Goal: Task Accomplishment & Management: Manage account settings

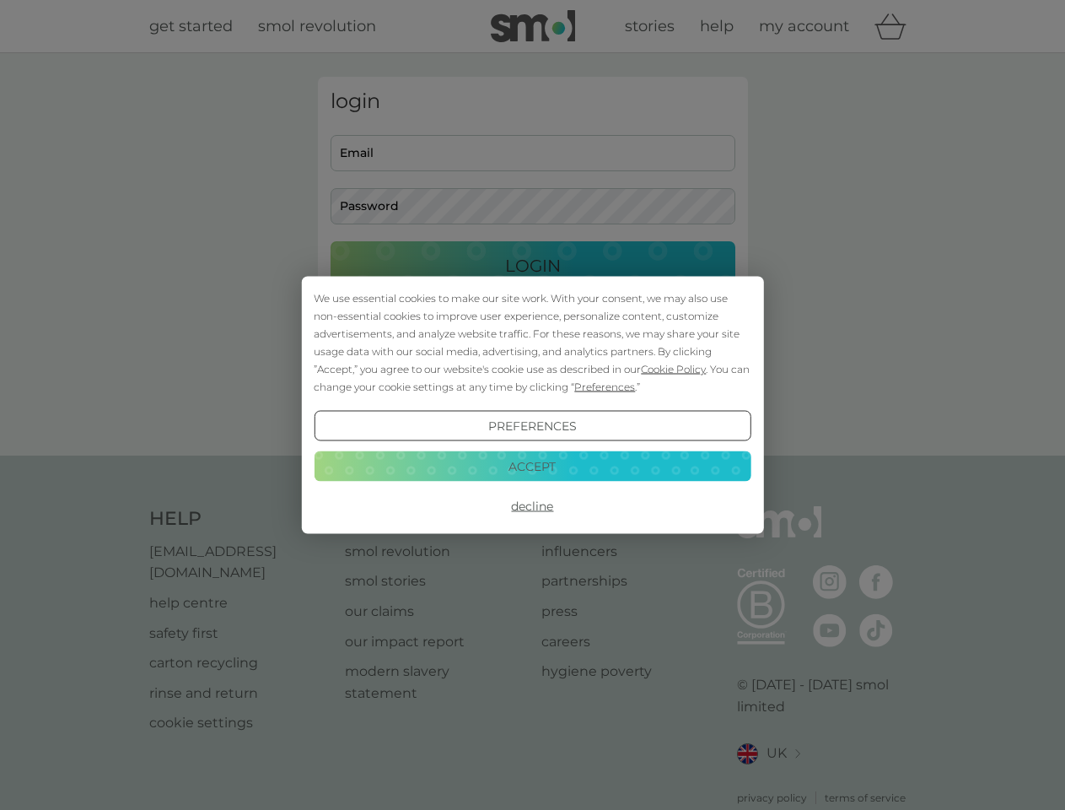
click at [674, 369] on span "Cookie Policy" at bounding box center [673, 369] width 65 height 13
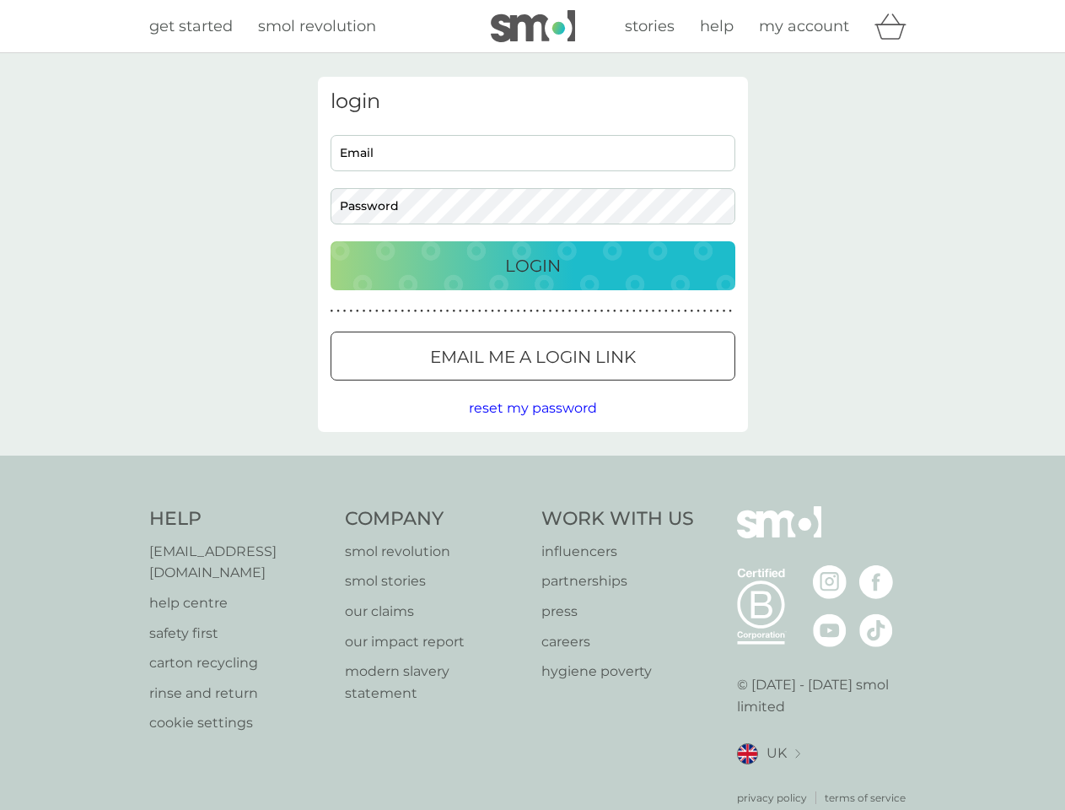
click at [603, 386] on div "login Email Password Login ● ● ● ● ● ● ● ● ● ● ● ● ● ● ● ● ● ● ● ● ● ● ● ● ● ● …" at bounding box center [533, 254] width 430 height 355
click at [532, 426] on div "login Email Password Login ● ● ● ● ● ● ● ● ● ● ● ● ● ● ● ● ● ● ● ● ● ● ● ● ● ● …" at bounding box center [533, 254] width 430 height 355
click at [532, 506] on div "Help [EMAIL_ADDRESS][DOMAIN_NAME] help centre safety first carton recycling rin…" at bounding box center [532, 655] width 767 height 299
click at [532, 466] on div "Help [EMAIL_ADDRESS][DOMAIN_NAME] help centre safety first carton recycling rin…" at bounding box center [532, 655] width 1065 height 401
